Goal: Use online tool/utility: Utilize a website feature to perform a specific function

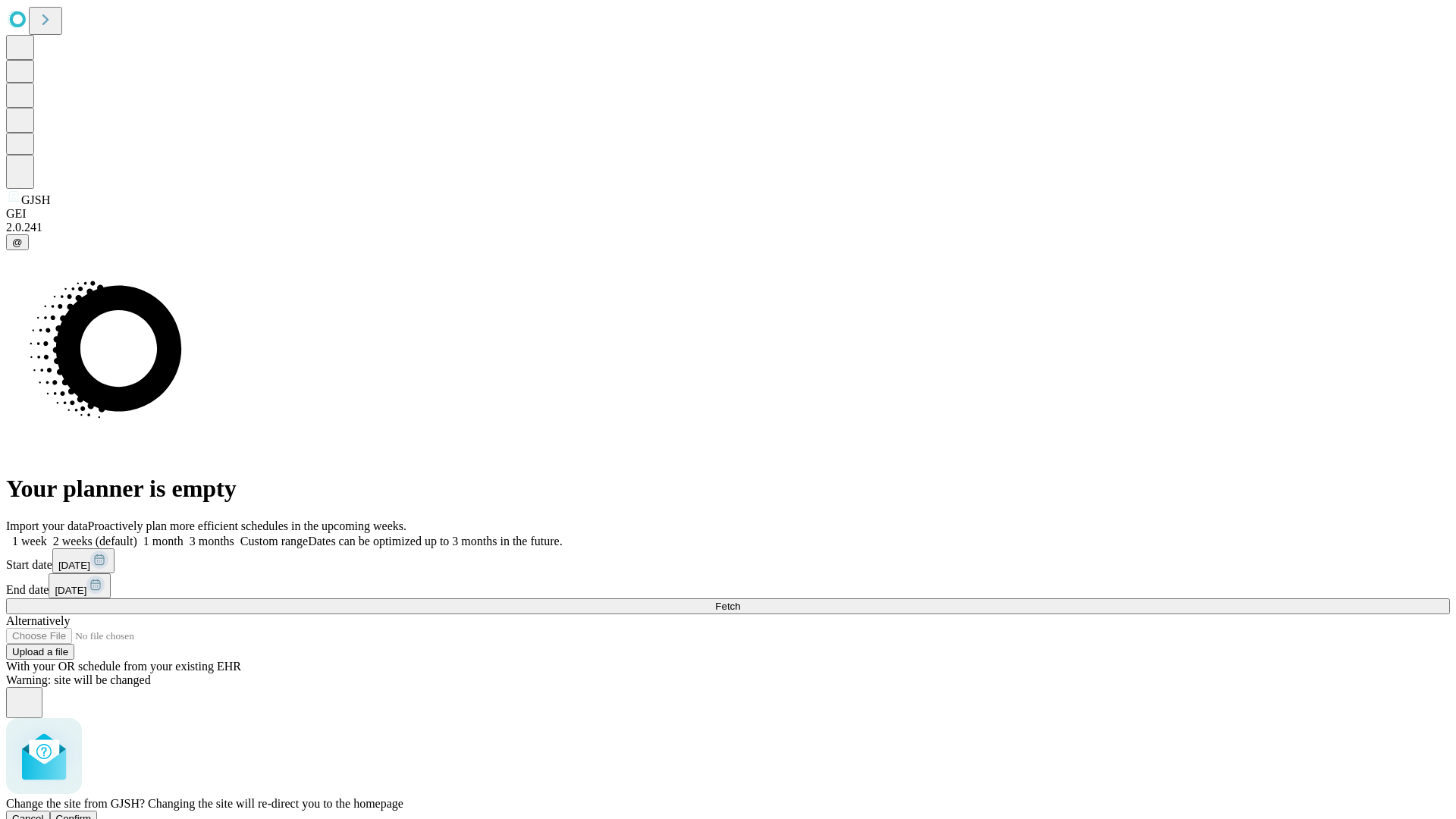
click at [92, 813] on span "Confirm" at bounding box center [74, 818] width 36 height 12
click at [138, 535] on label "2 weeks (default)" at bounding box center [92, 541] width 90 height 13
click at [740, 600] on span "Fetch" at bounding box center [728, 606] width 25 height 12
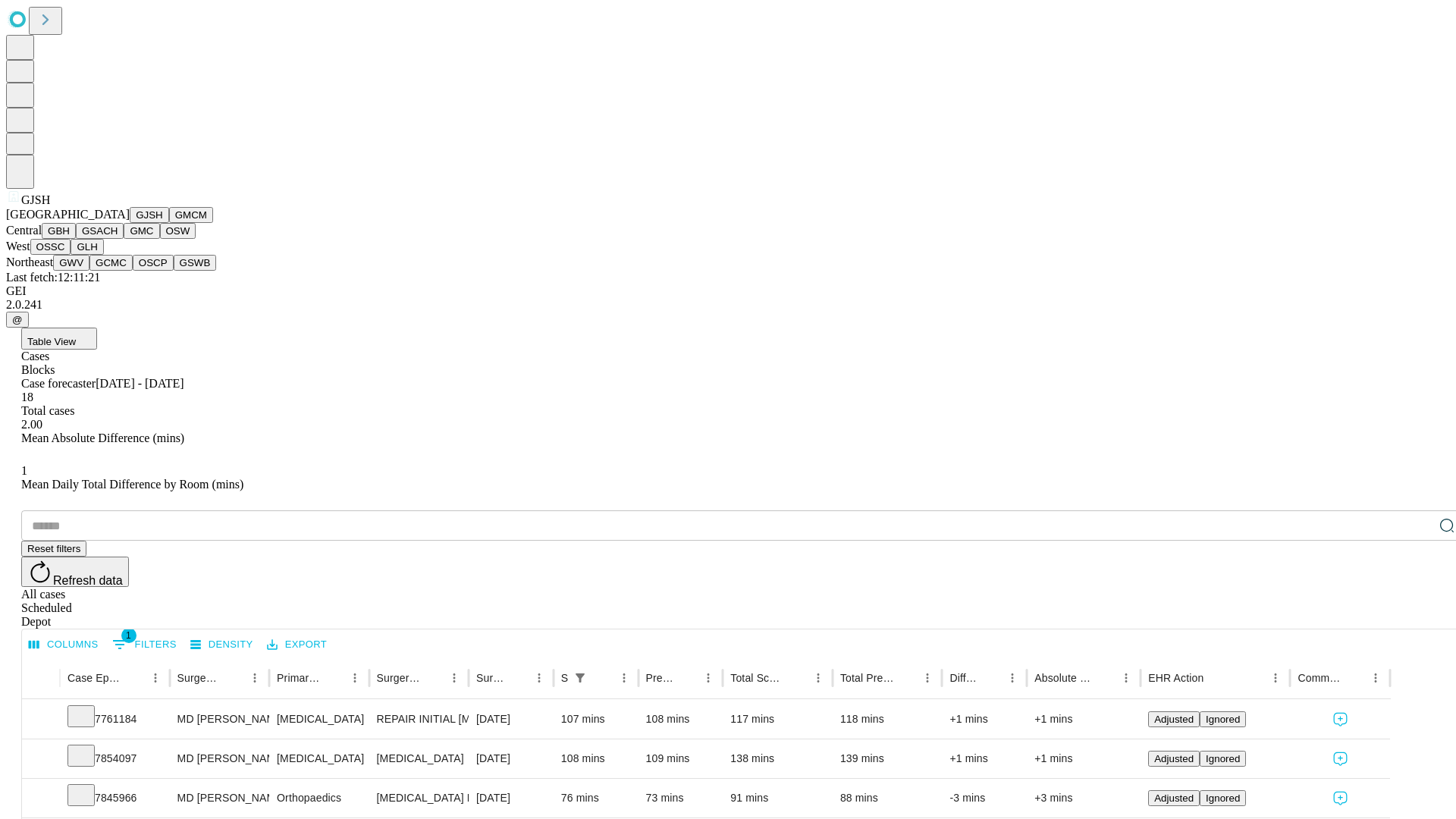
click at [169, 223] on button "GMCM" at bounding box center [190, 215] width 44 height 16
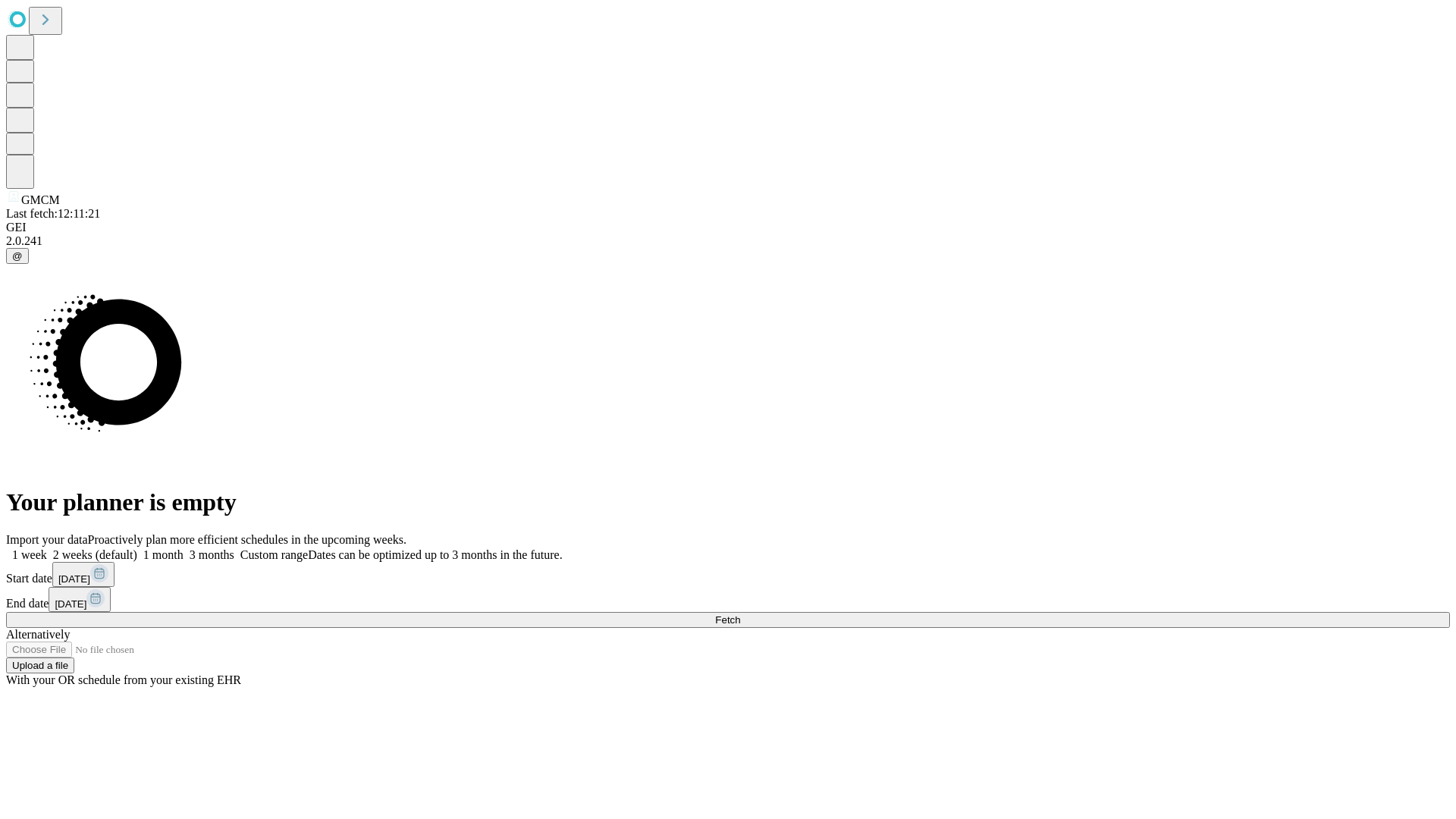
click at [740, 614] on span "Fetch" at bounding box center [728, 620] width 25 height 12
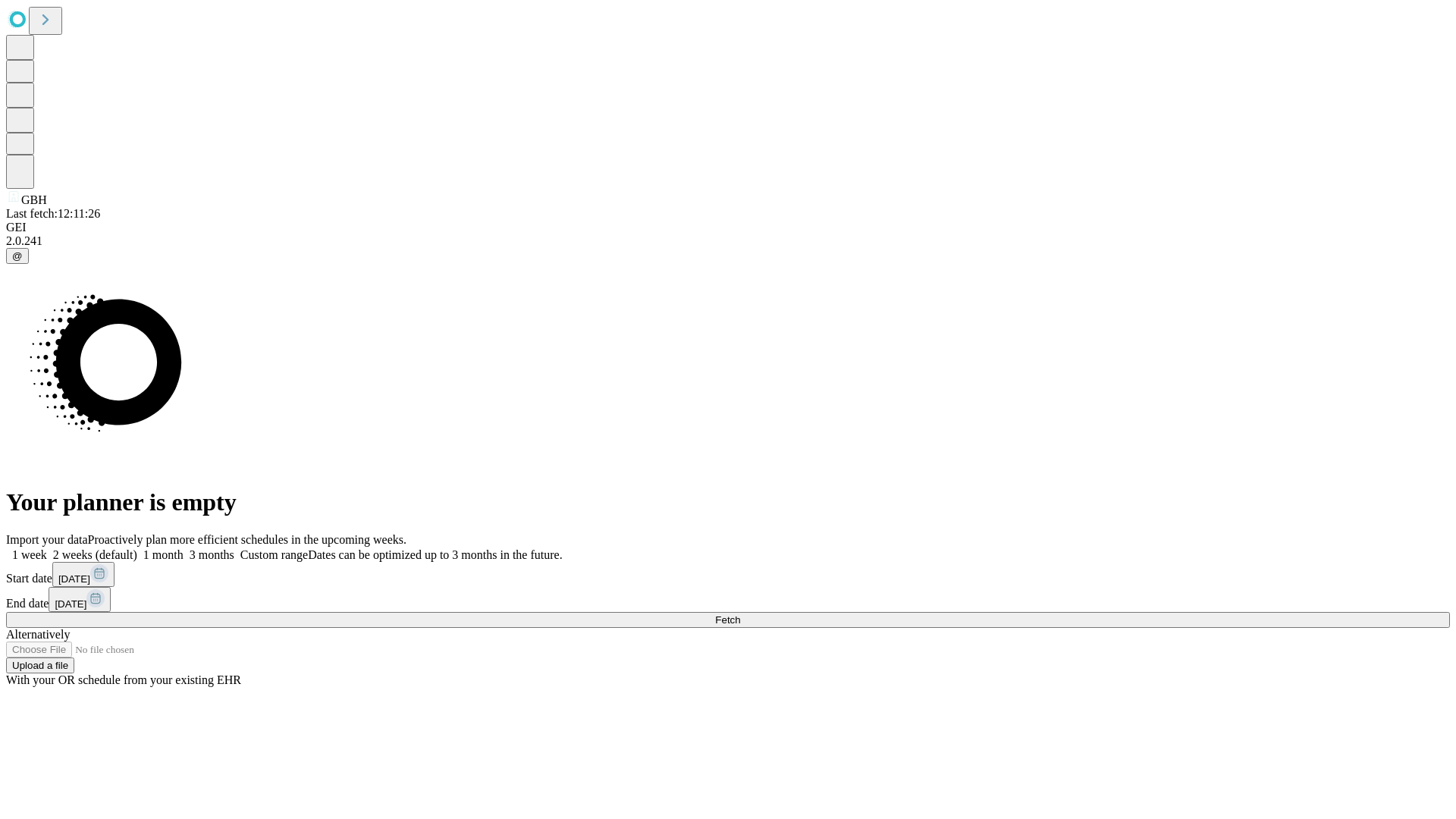
click at [138, 548] on label "2 weeks (default)" at bounding box center [92, 555] width 90 height 13
click at [740, 614] on span "Fetch" at bounding box center [728, 620] width 25 height 12
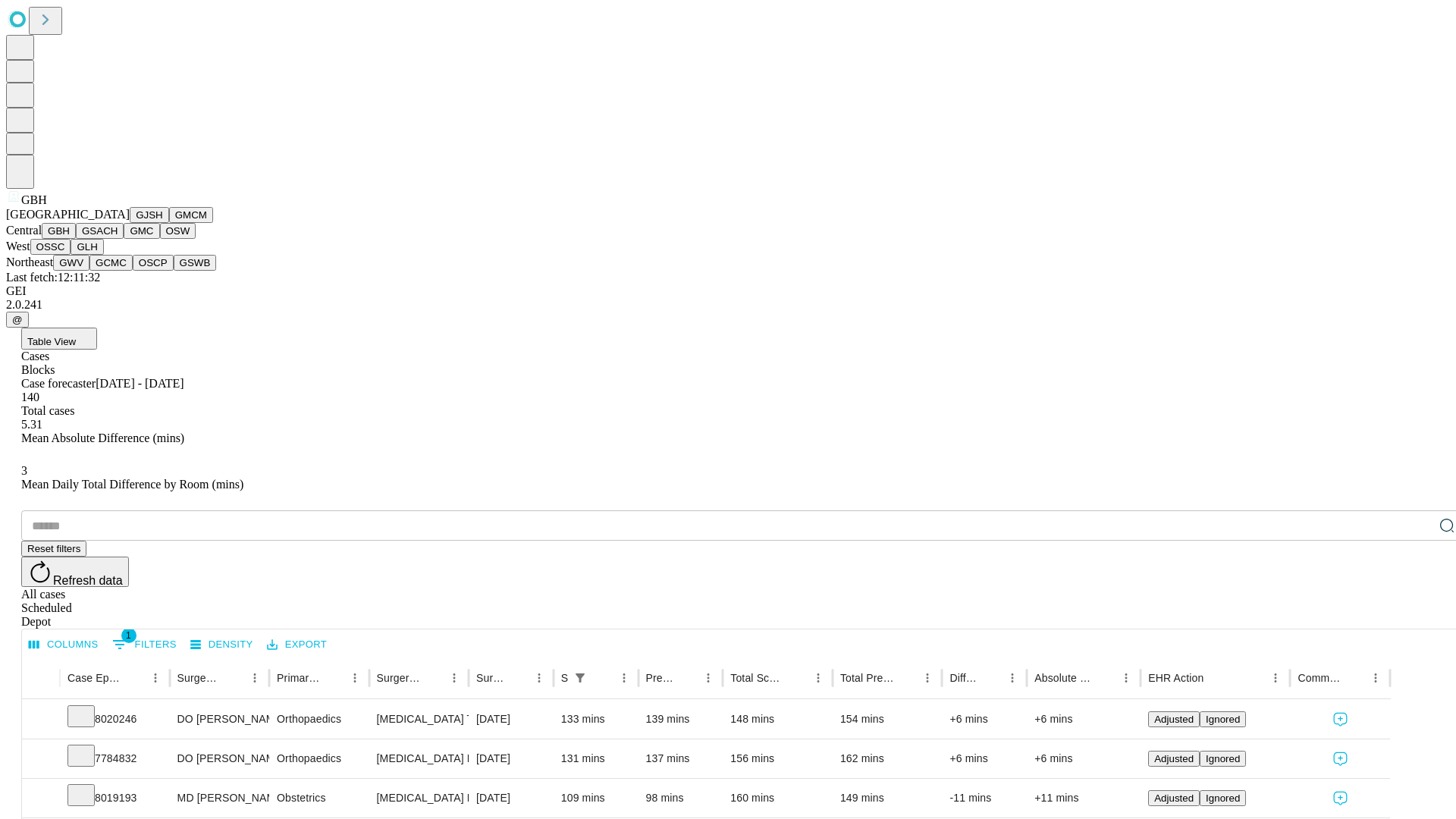
click at [117, 239] on button "GSACH" at bounding box center [100, 231] width 47 height 16
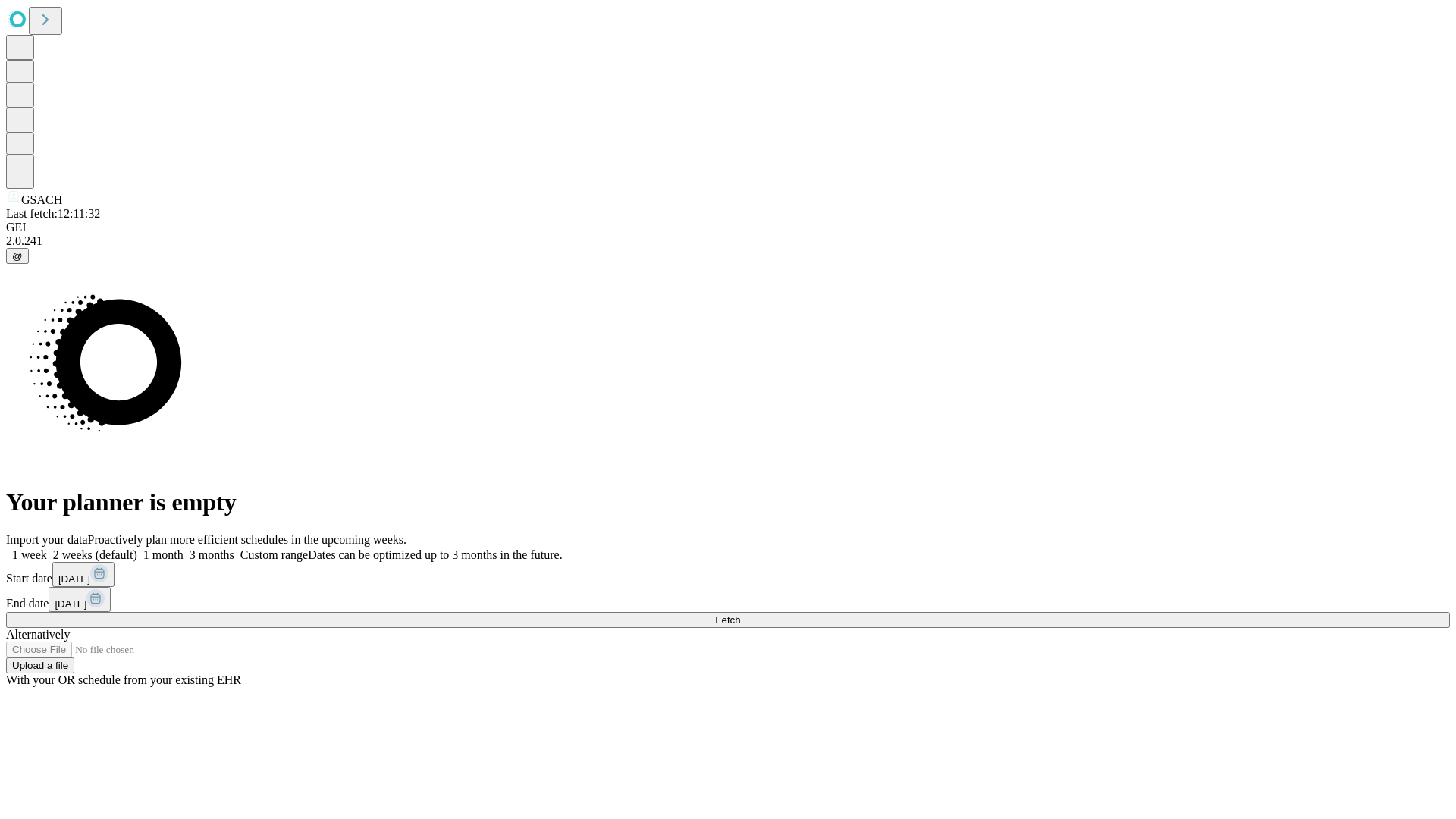
click at [138, 548] on label "2 weeks (default)" at bounding box center [92, 555] width 90 height 13
click at [740, 614] on span "Fetch" at bounding box center [728, 620] width 25 height 12
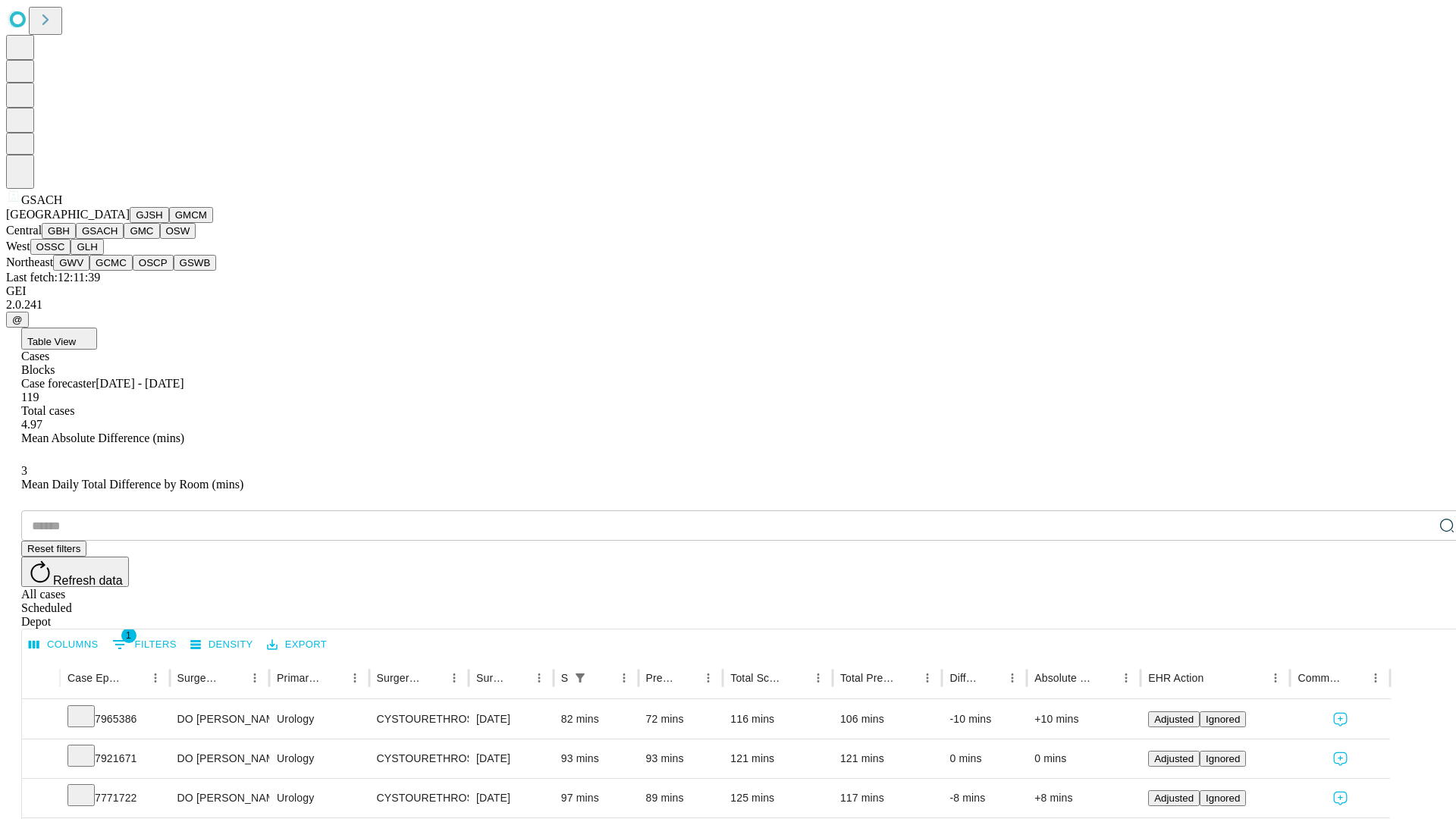
click at [124, 239] on button "GMC" at bounding box center [141, 231] width 36 height 16
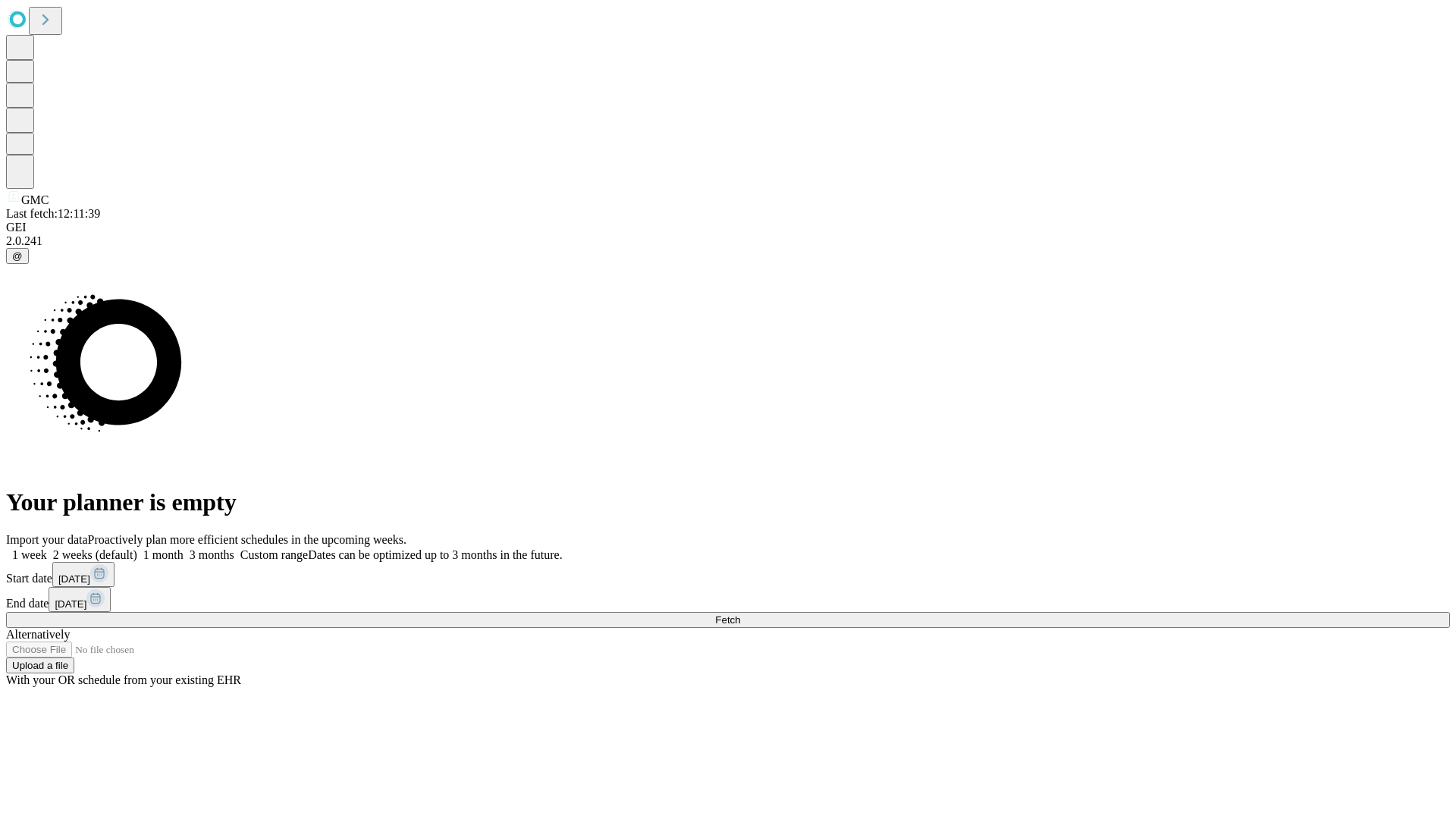
click at [138, 548] on label "2 weeks (default)" at bounding box center [92, 555] width 90 height 13
click at [740, 614] on span "Fetch" at bounding box center [728, 620] width 25 height 12
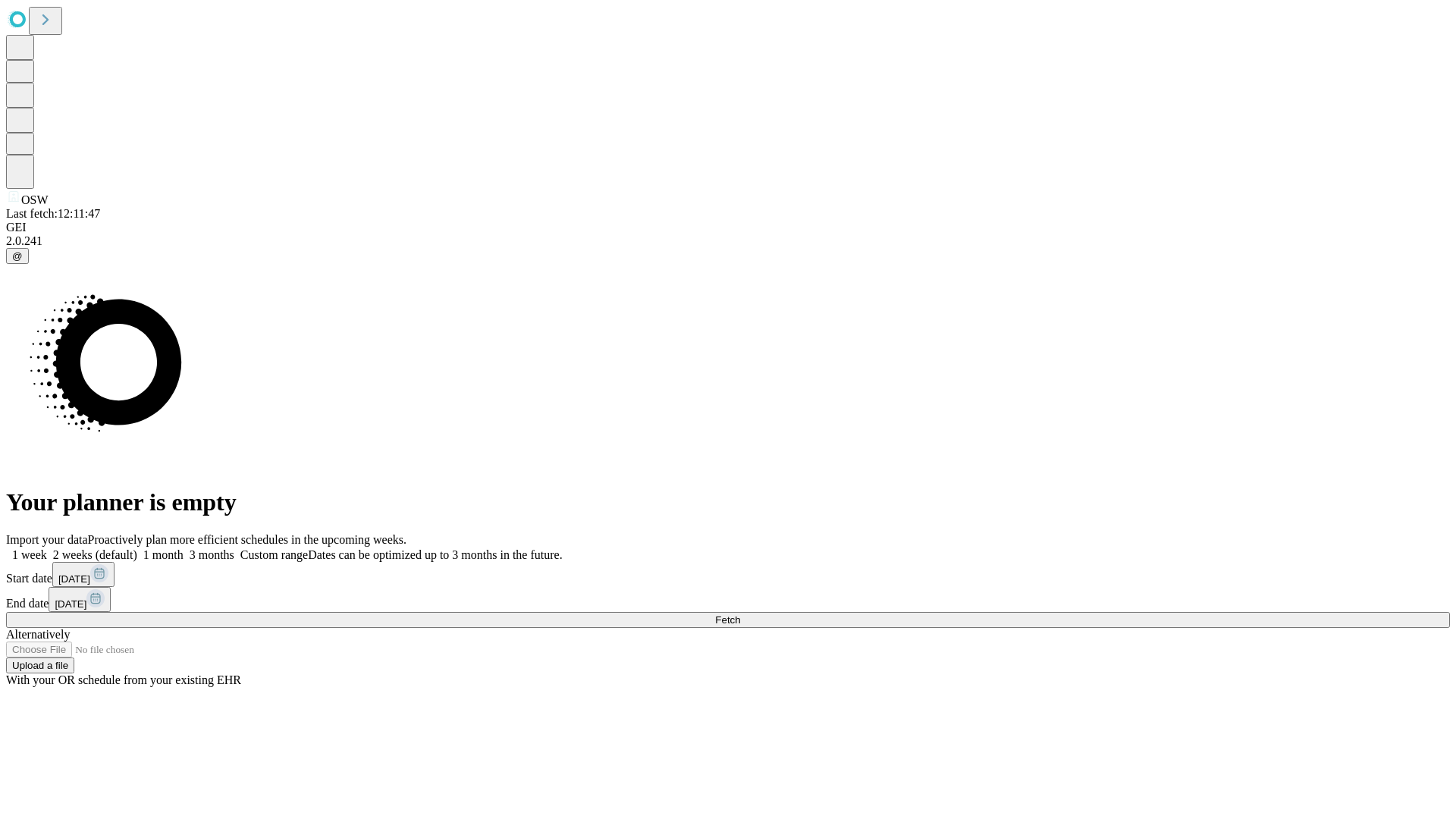
click at [138, 548] on label "2 weeks (default)" at bounding box center [92, 555] width 90 height 13
click at [740, 614] on span "Fetch" at bounding box center [728, 620] width 25 height 12
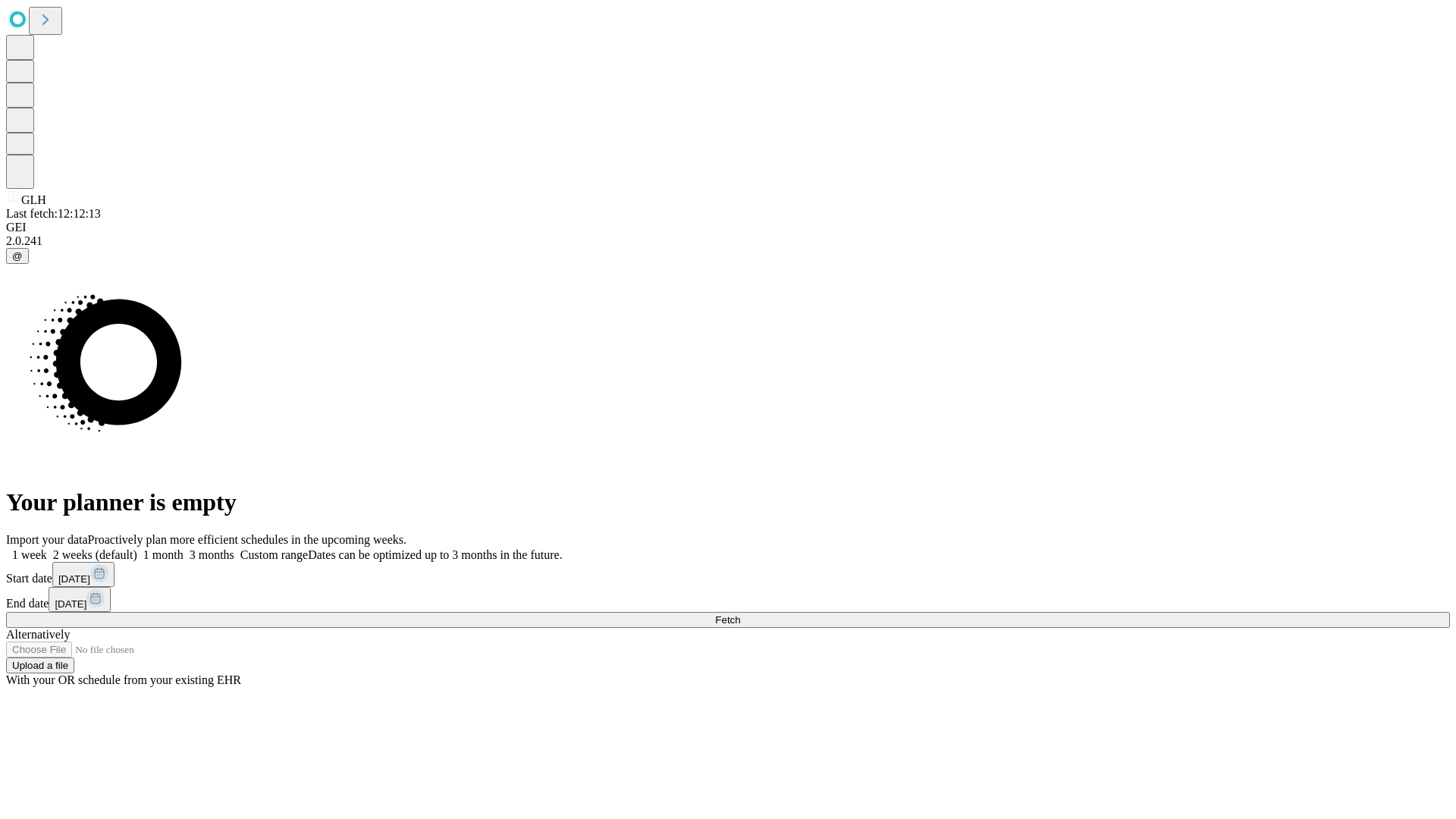
click at [138, 548] on label "2 weeks (default)" at bounding box center [92, 555] width 90 height 13
click at [740, 614] on span "Fetch" at bounding box center [728, 620] width 25 height 12
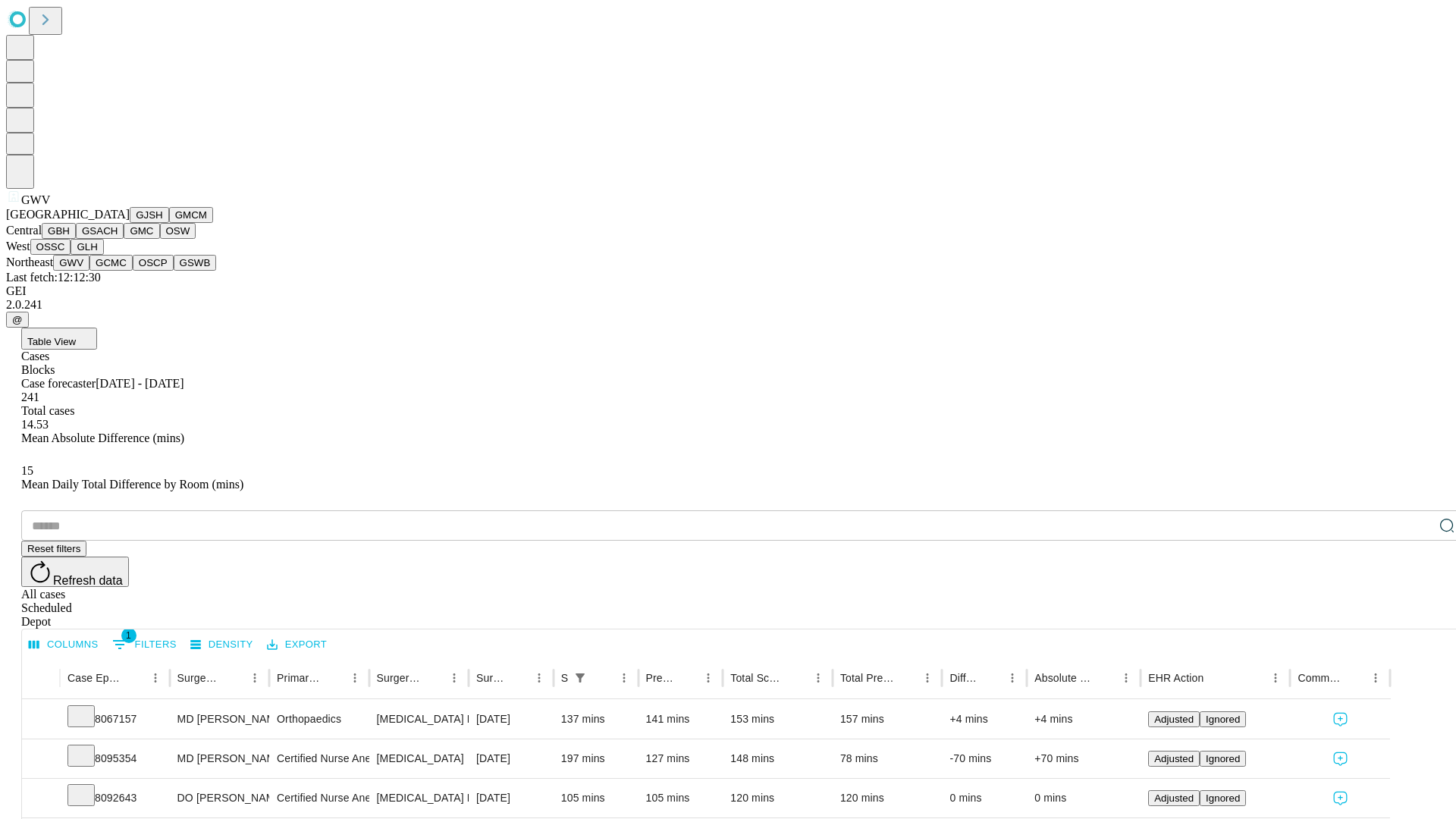
click at [117, 271] on button "GCMC" at bounding box center [111, 263] width 44 height 16
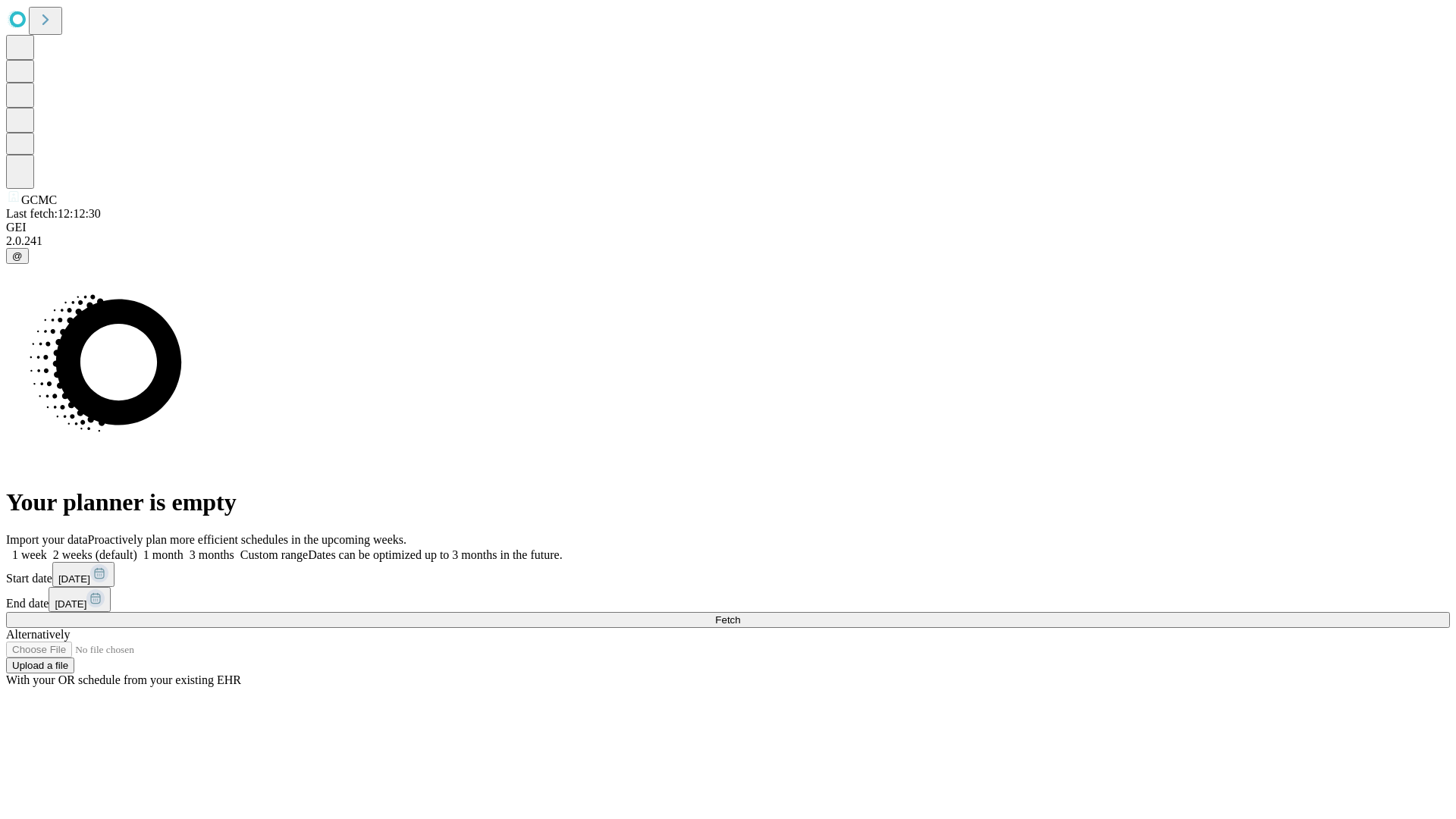
click at [138, 548] on label "2 weeks (default)" at bounding box center [92, 555] width 90 height 13
click at [740, 614] on span "Fetch" at bounding box center [728, 620] width 25 height 12
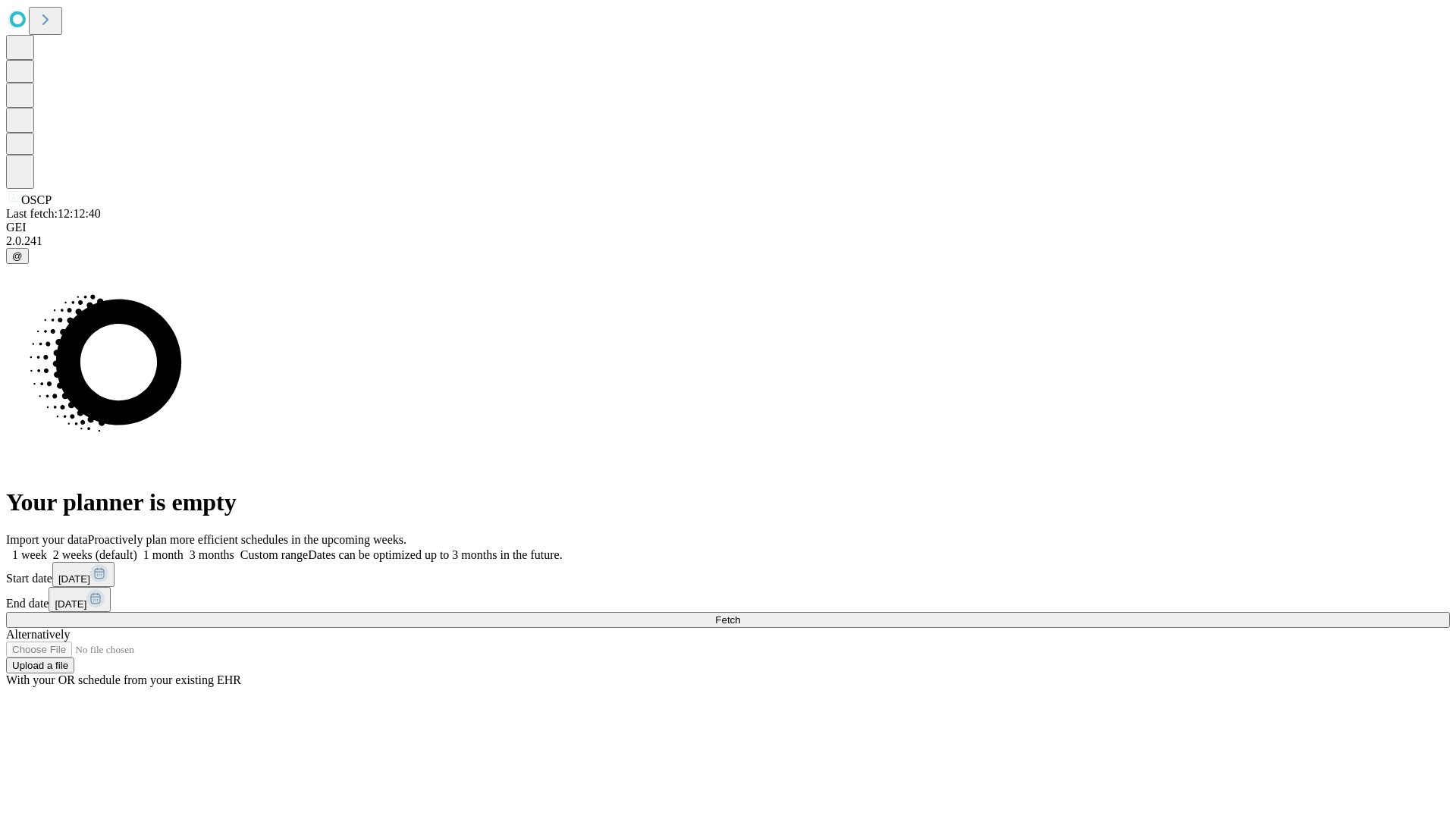
click at [138, 548] on label "2 weeks (default)" at bounding box center [92, 555] width 90 height 13
click at [740, 614] on span "Fetch" at bounding box center [728, 620] width 25 height 12
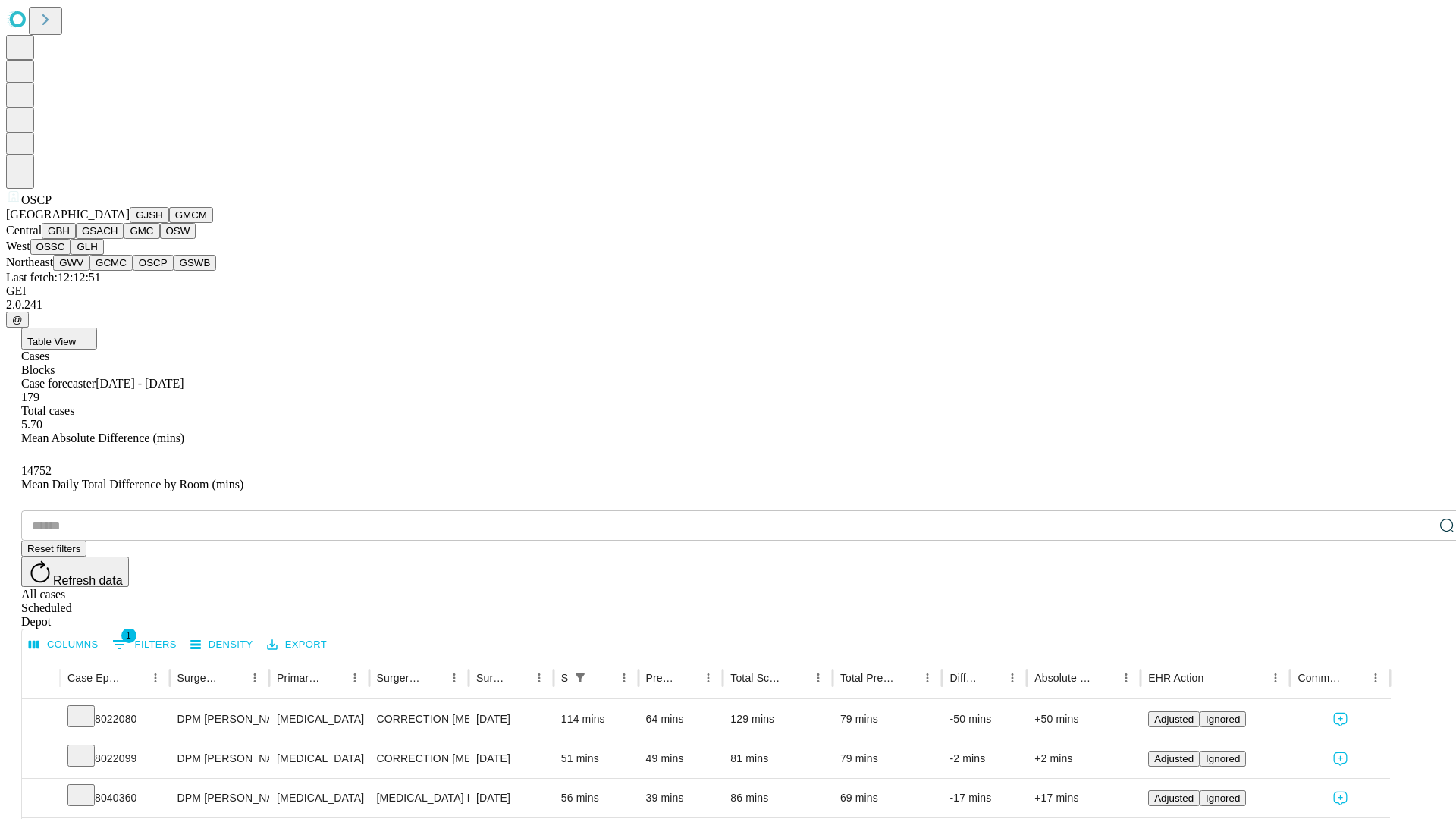
click at [173, 271] on button "GSWB" at bounding box center [195, 263] width 44 height 16
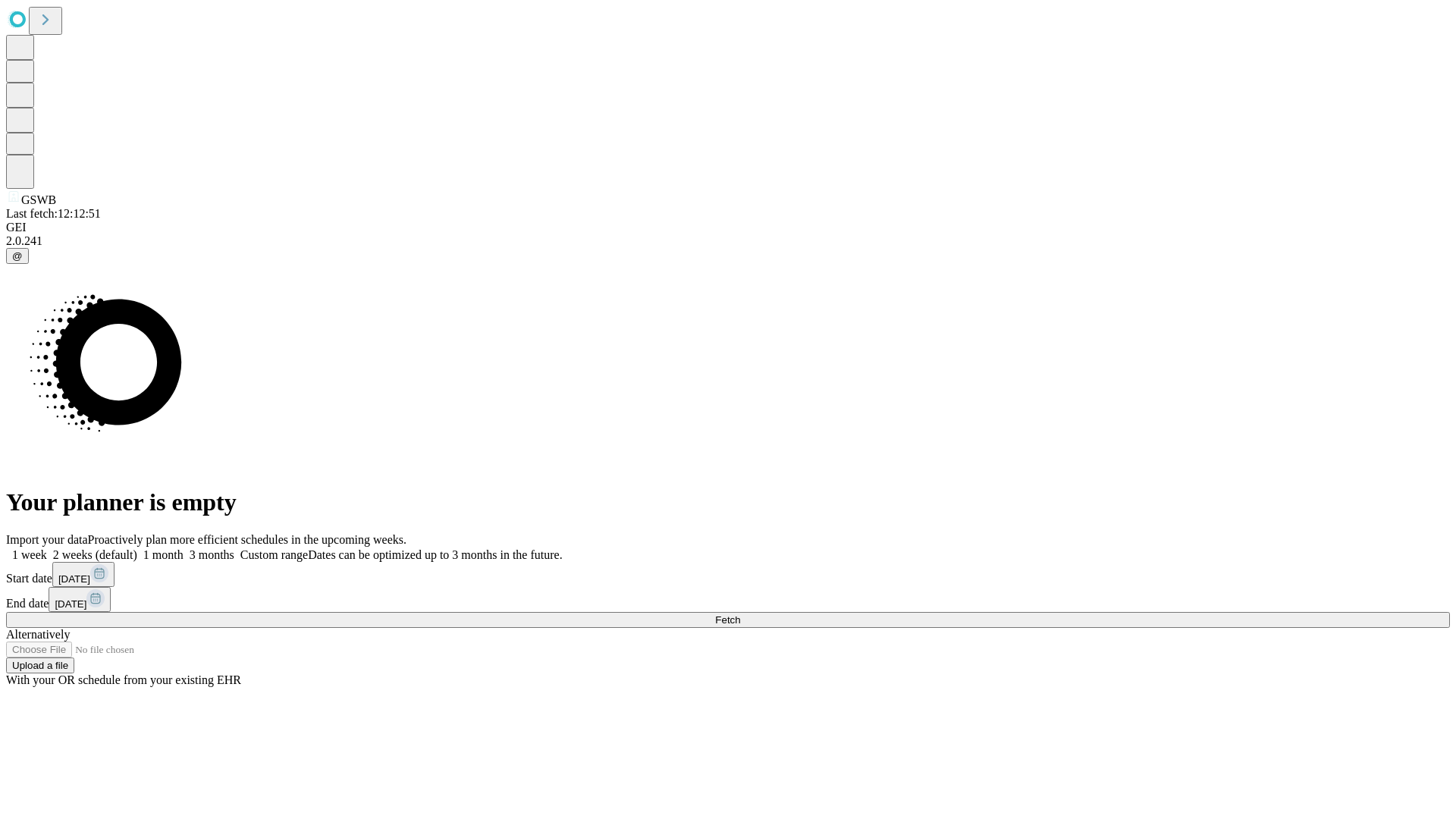
click at [138, 548] on label "2 weeks (default)" at bounding box center [92, 555] width 90 height 13
click at [740, 614] on span "Fetch" at bounding box center [728, 620] width 25 height 12
